Goal: Navigation & Orientation: Go to known website

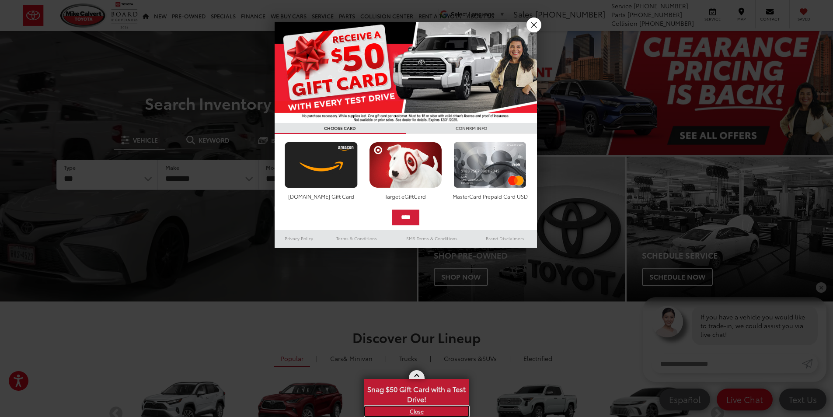
click at [415, 411] on link "X" at bounding box center [416, 411] width 103 height 10
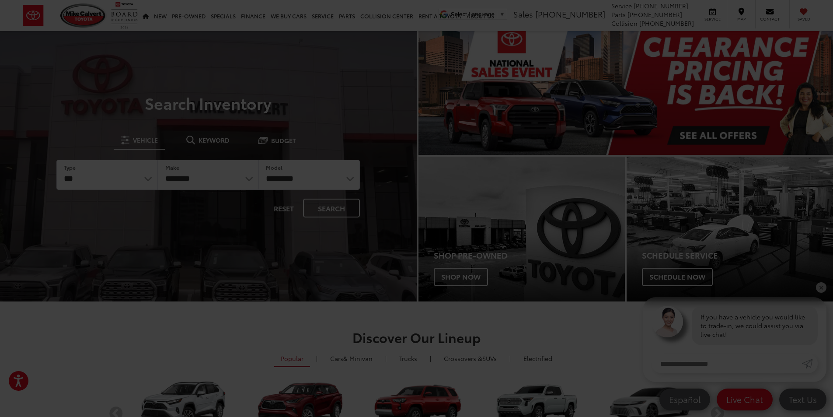
click at [533, 25] on div at bounding box center [416, 208] width 833 height 417
